Goal: Check status: Check status

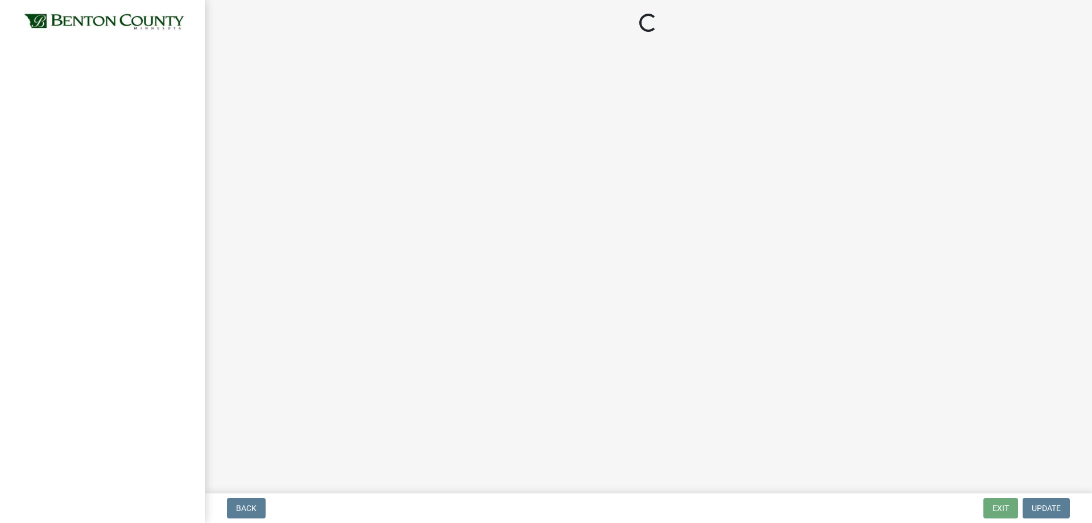
select select "3: 3"
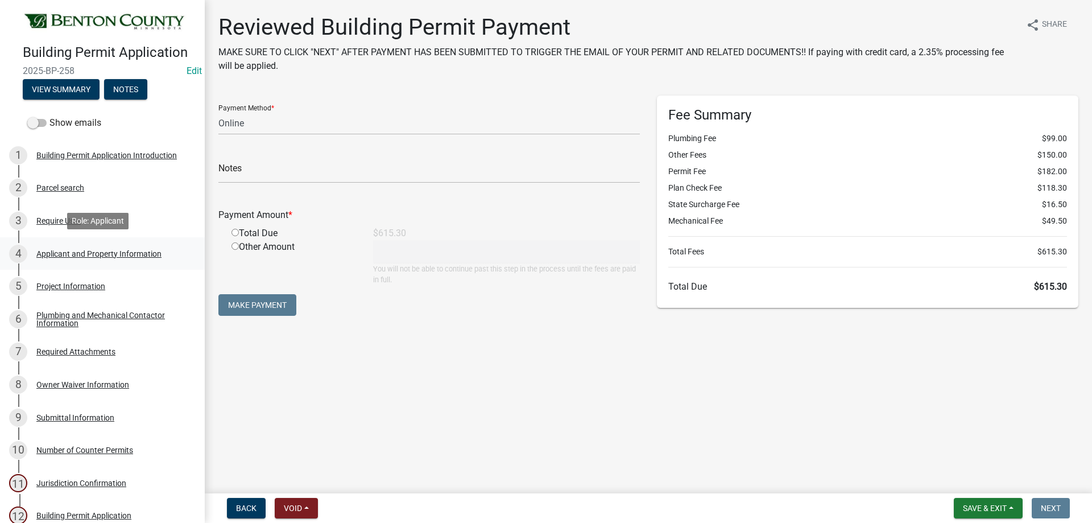
click at [74, 250] on div "Applicant and Property Information" at bounding box center [98, 254] width 125 height 8
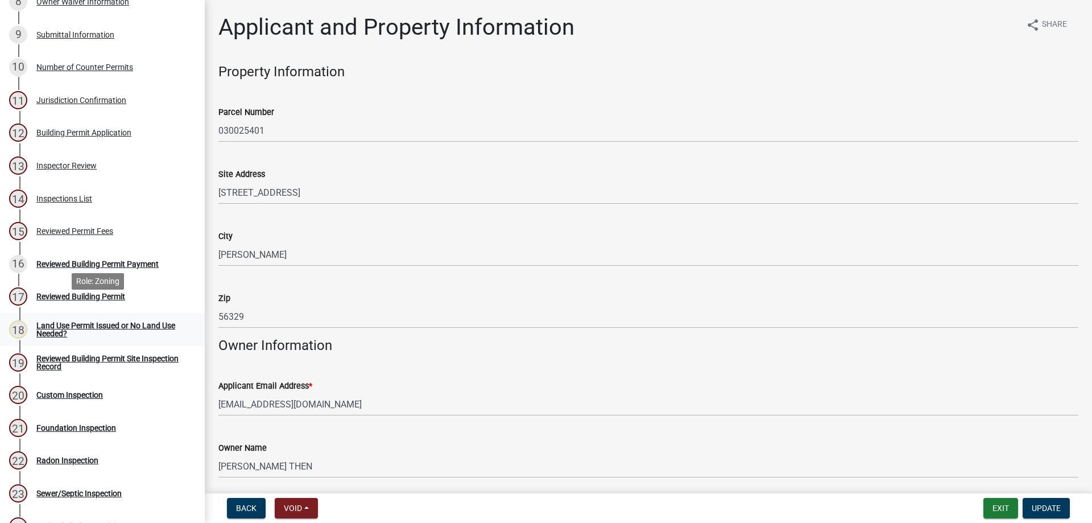
scroll to position [398, 0]
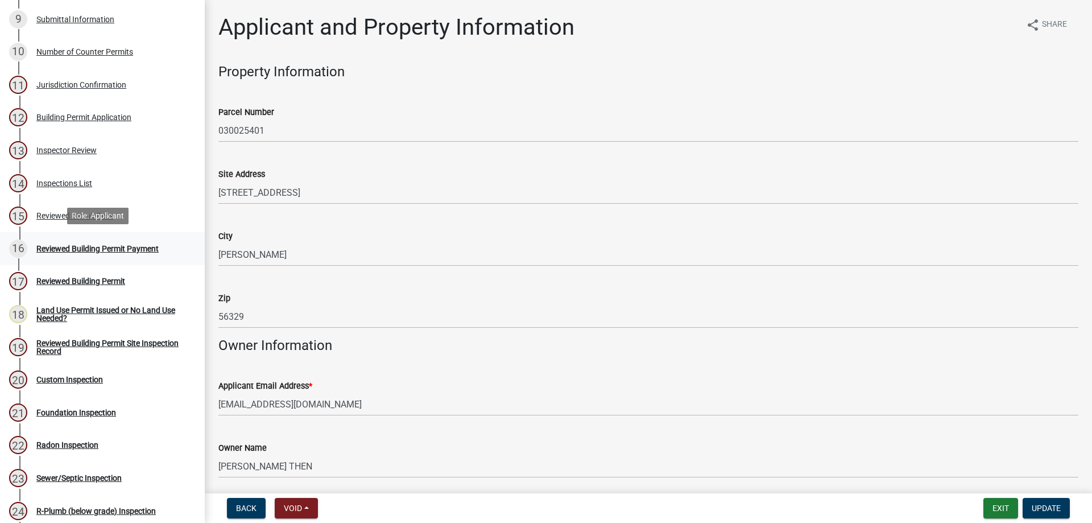
click at [99, 245] on div "Reviewed Building Permit Payment" at bounding box center [97, 249] width 122 height 8
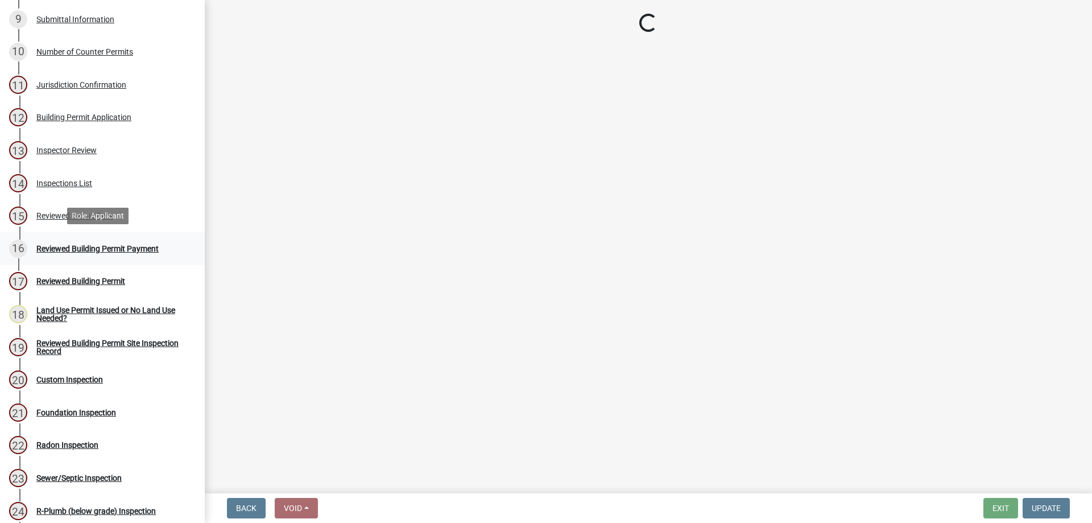
select select "3: 3"
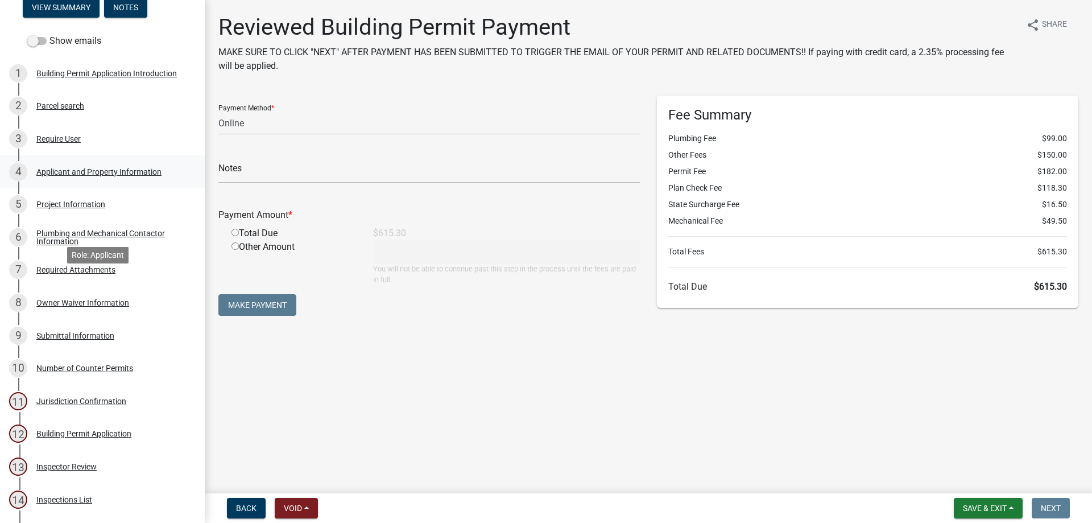
scroll to position [57, 0]
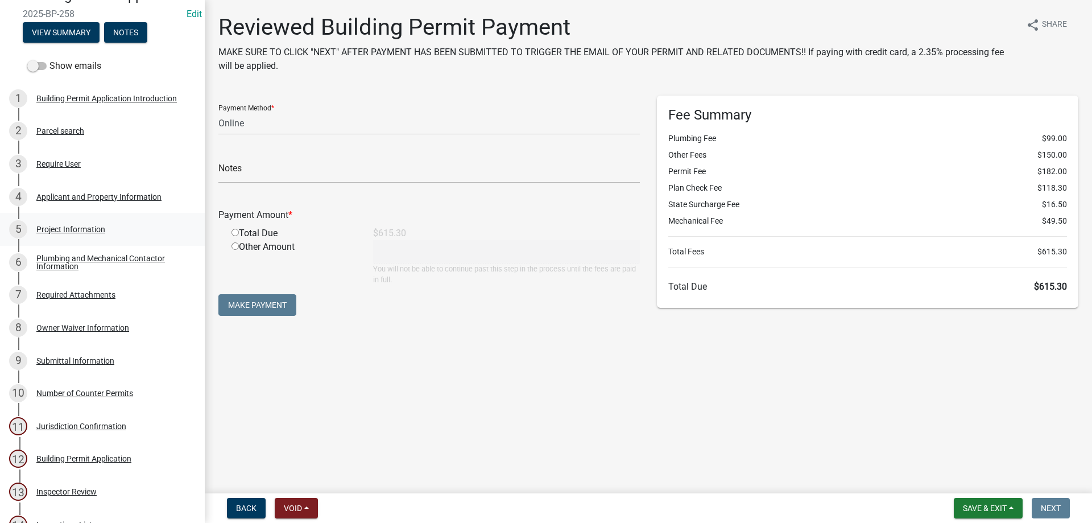
click at [80, 225] on div "Project Information" at bounding box center [70, 229] width 69 height 8
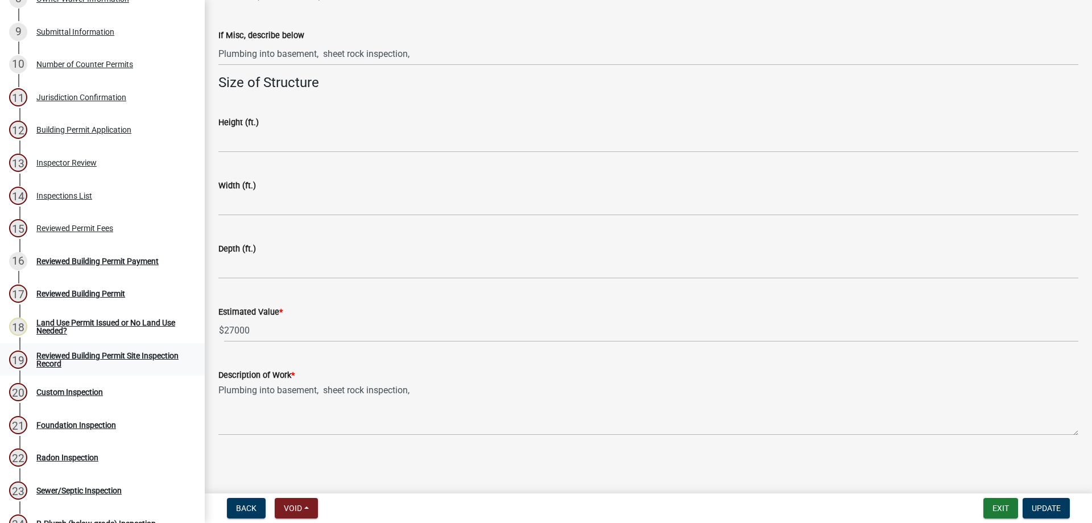
scroll to position [385, 0]
click at [94, 258] on div "Reviewed Building Permit Payment" at bounding box center [97, 262] width 122 height 8
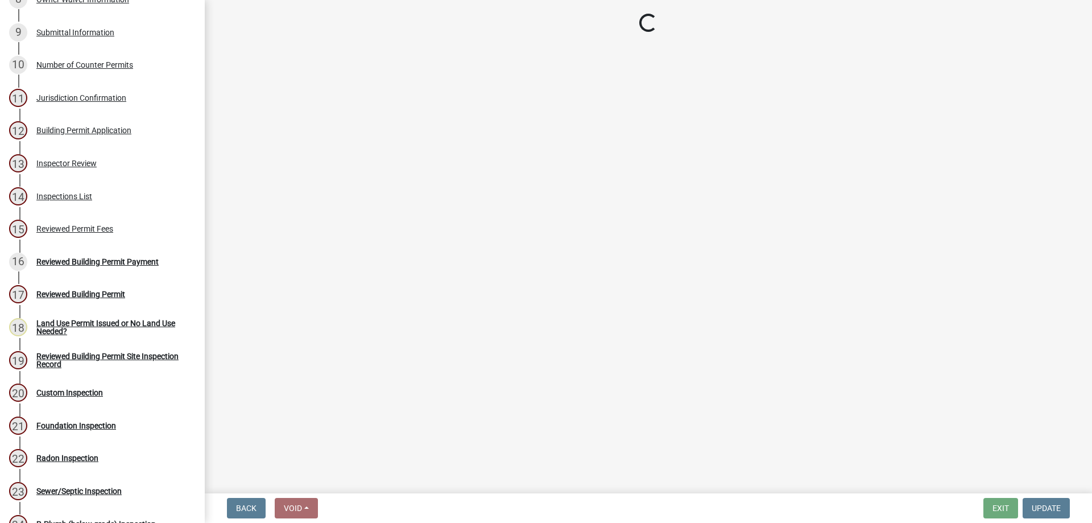
select select "3: 3"
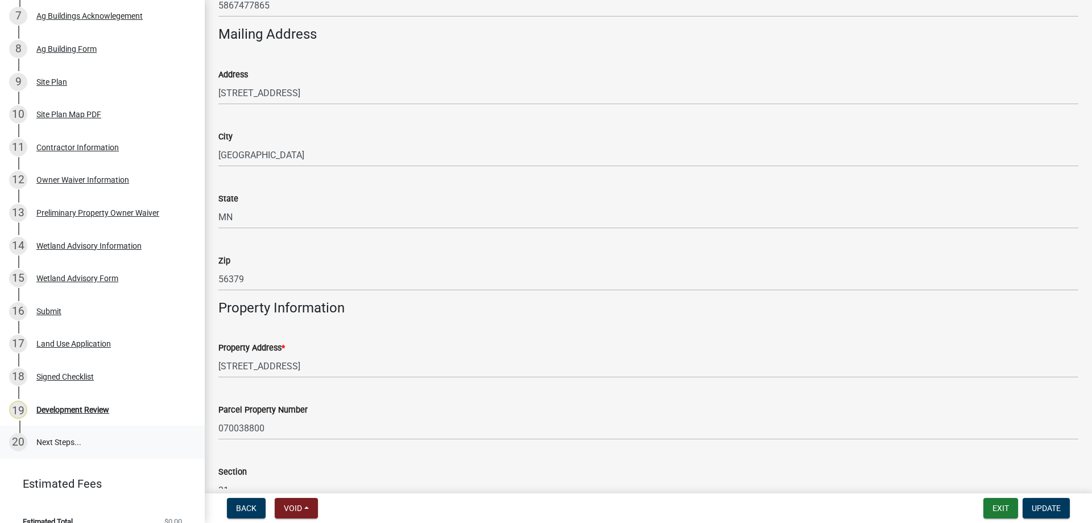
scroll to position [367, 0]
